Goal: Transaction & Acquisition: Subscribe to service/newsletter

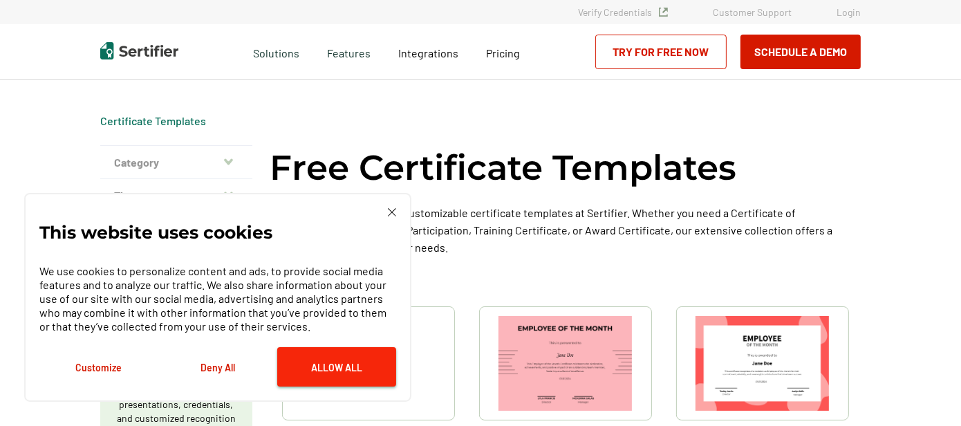
click at [338, 371] on button "Allow All" at bounding box center [336, 366] width 119 height 39
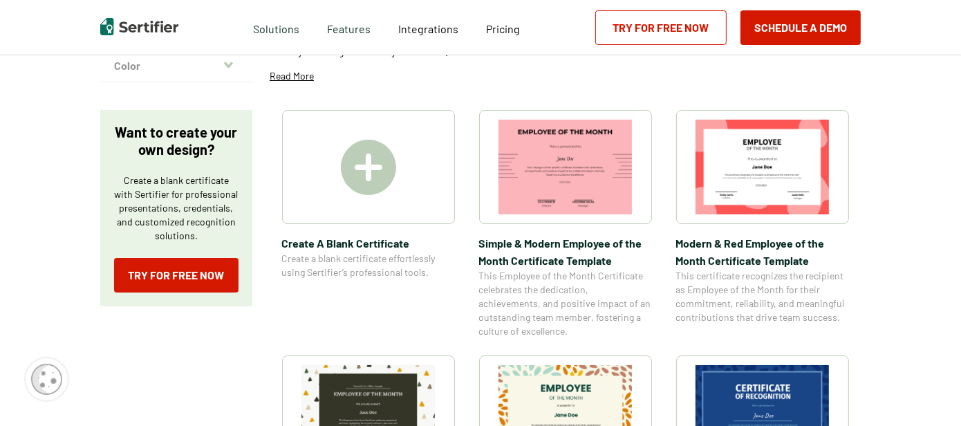
scroll to position [193, 0]
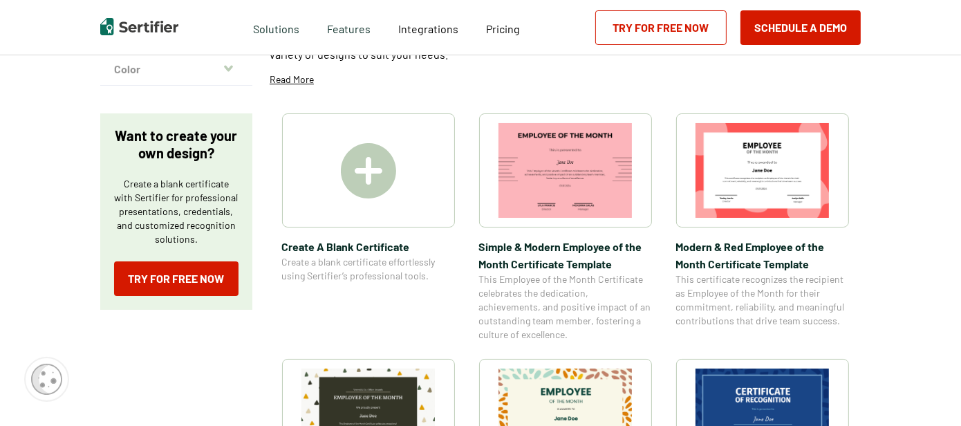
click at [376, 172] on img at bounding box center [368, 170] width 55 height 55
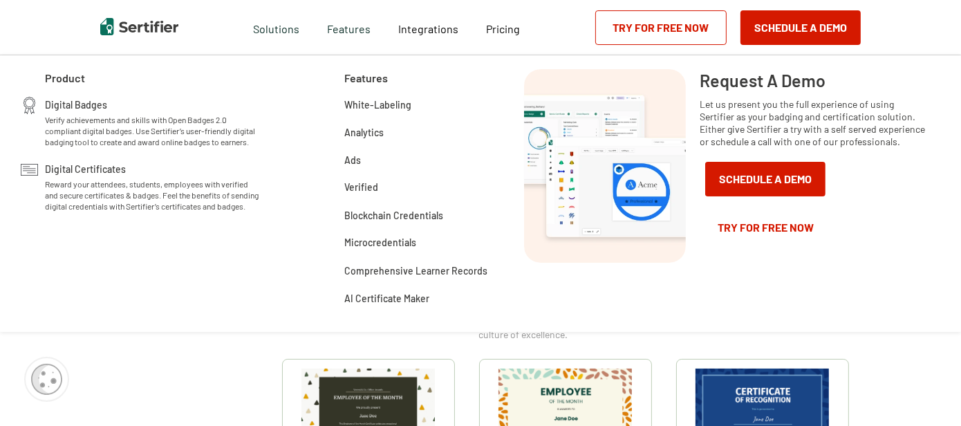
click at [665, 31] on link "Try for Free Now" at bounding box center [660, 27] width 131 height 35
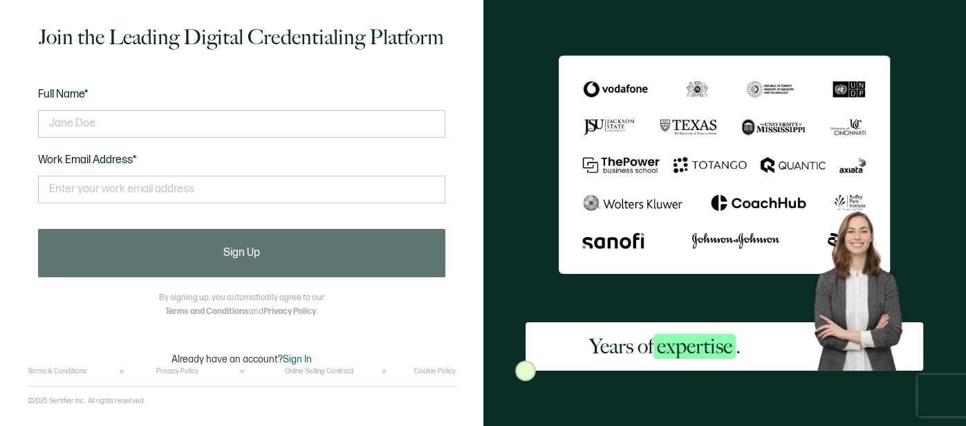
click at [506, 187] on div "Years of expertise ." at bounding box center [724, 213] width 483 height 426
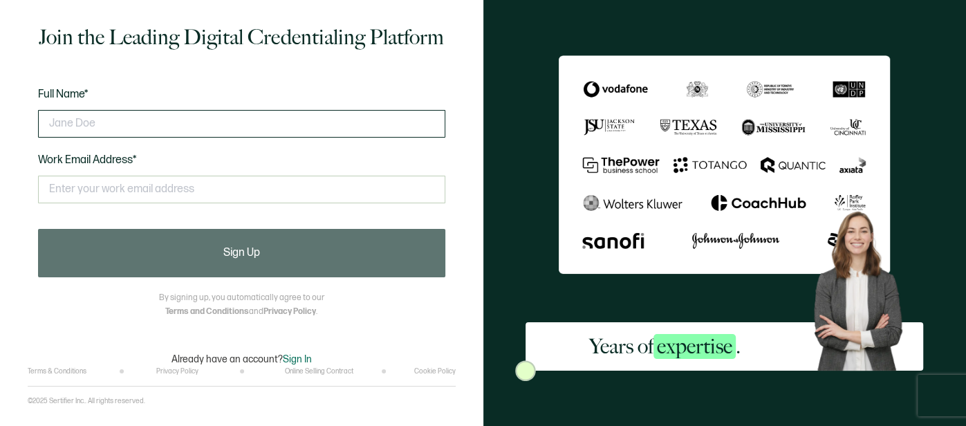
click at [326, 124] on input "text" at bounding box center [241, 124] width 407 height 28
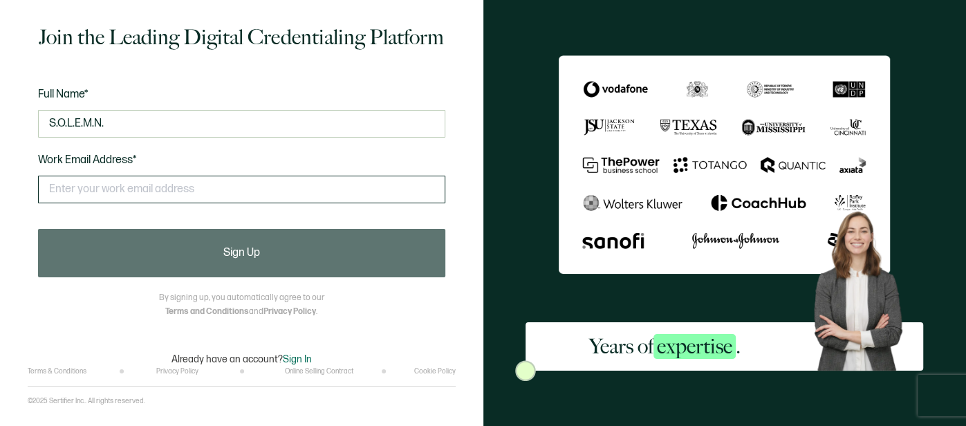
type input "S.O.L.E.M.N."
click at [181, 188] on input "text" at bounding box center [241, 190] width 407 height 28
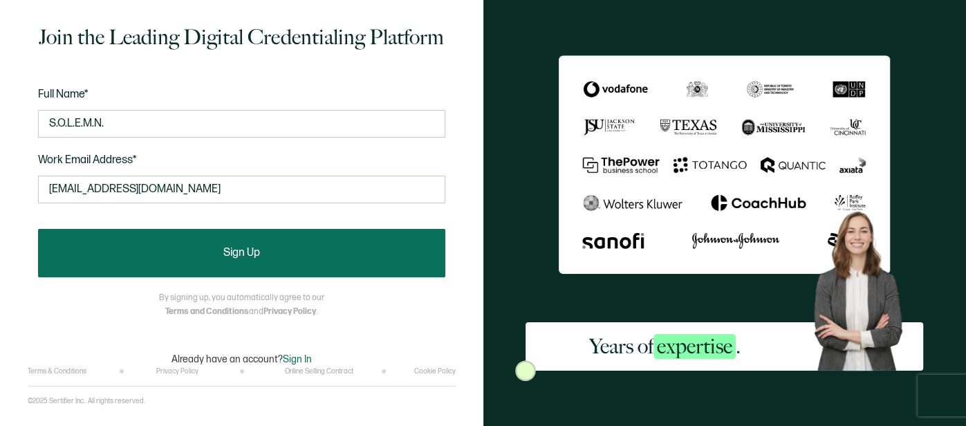
click at [336, 261] on button "Sign Up" at bounding box center [241, 253] width 407 height 48
click at [257, 257] on span "Sign Up" at bounding box center [241, 253] width 37 height 11
click at [255, 248] on span "Sign Up" at bounding box center [241, 253] width 37 height 11
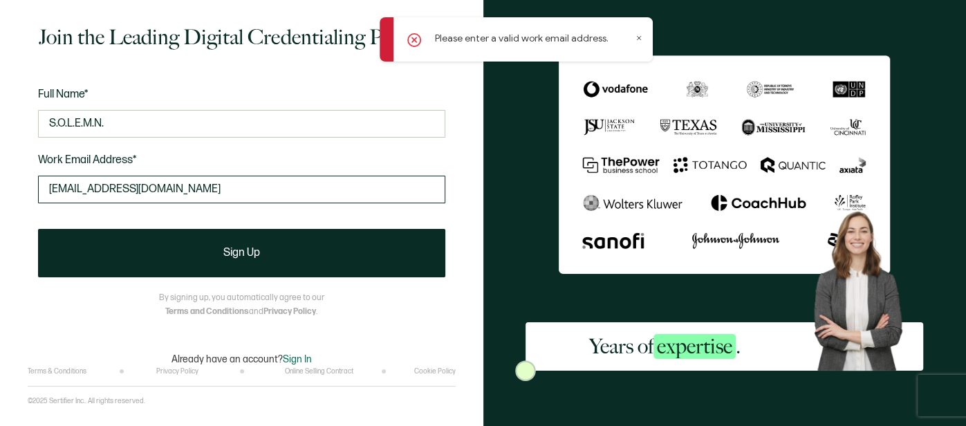
click at [166, 188] on input "solemn7117@gmail.com" at bounding box center [241, 190] width 407 height 28
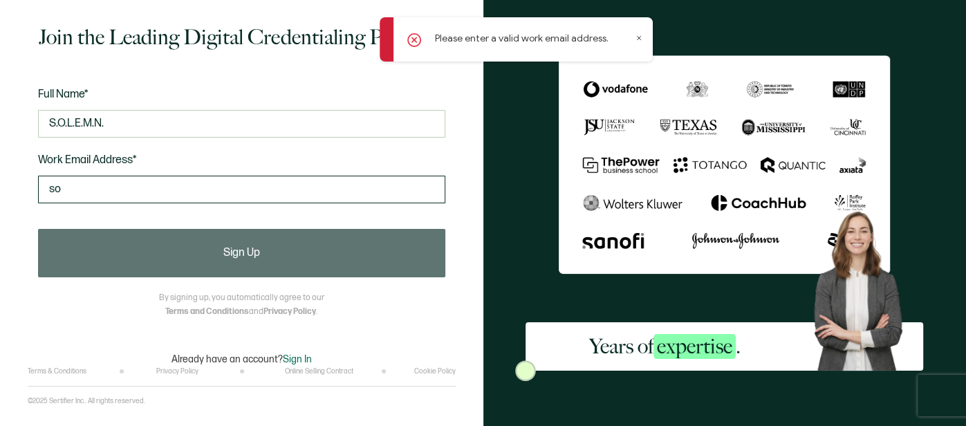
type input "s"
click at [186, 188] on input "text" at bounding box center [241, 190] width 407 height 28
type input "r.l.myerz02@gmail.com"
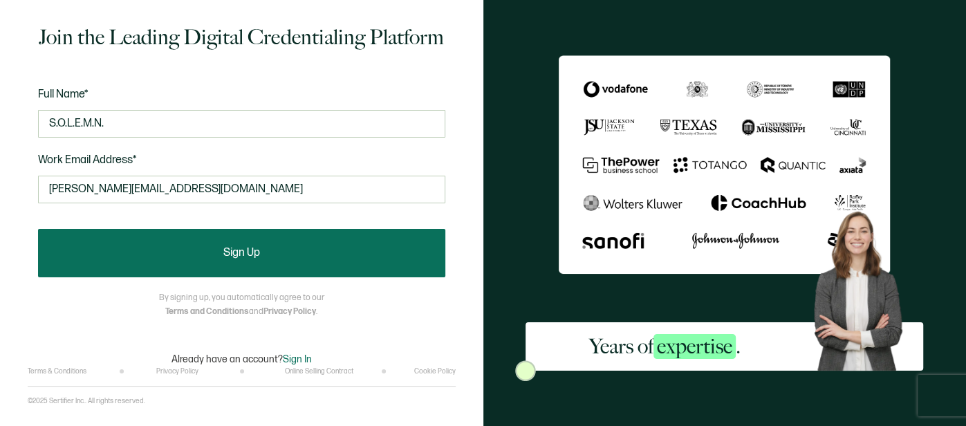
click at [192, 256] on button "Sign Up" at bounding box center [241, 253] width 407 height 48
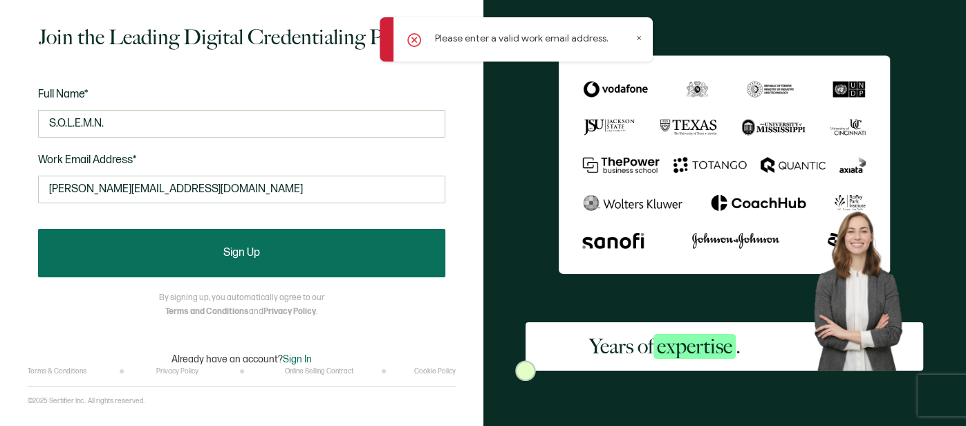
click at [216, 251] on button "Sign Up" at bounding box center [241, 253] width 407 height 48
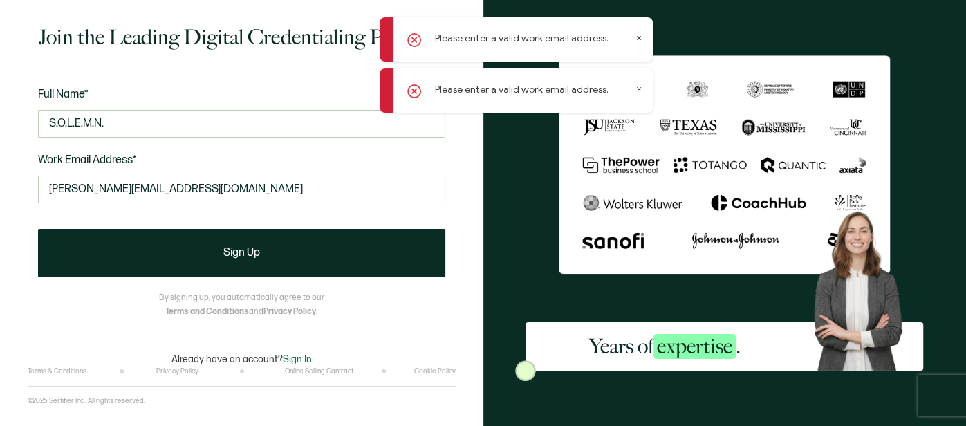
click at [638, 39] on icon at bounding box center [639, 38] width 7 height 7
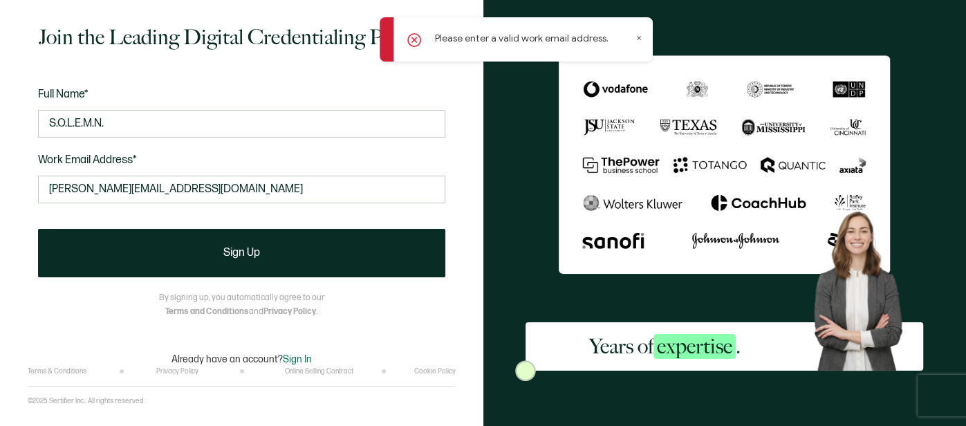
click at [640, 89] on img at bounding box center [724, 164] width 331 height 219
